Goal: Find specific page/section: Find specific page/section

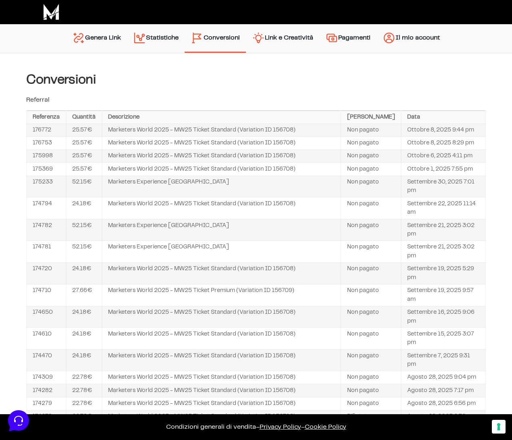
click at [361, 91] on div "Conversioni Referral Referenza Quantità Descrizione Sato Data 176772 25.57€ Mar…" at bounding box center [256, 351] width 460 height 557
click at [434, 54] on div "URLs Linker Statistiche Link e Creatività Account Impostazioni e Pagamento Graf…" at bounding box center [256, 352] width 512 height 598
